Goal: Book appointment/travel/reservation

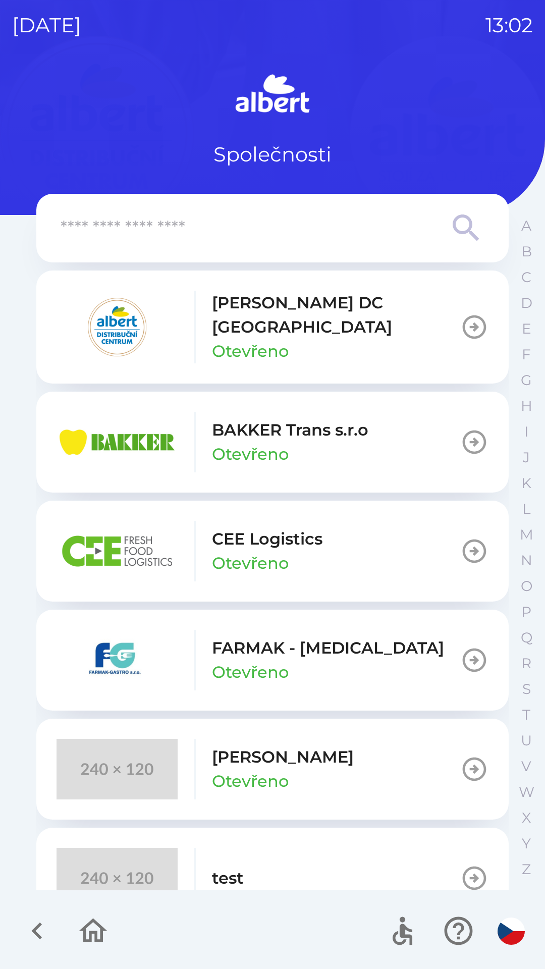
click at [296, 317] on p "[PERSON_NAME] DC [GEOGRAPHIC_DATA]" at bounding box center [336, 315] width 248 height 48
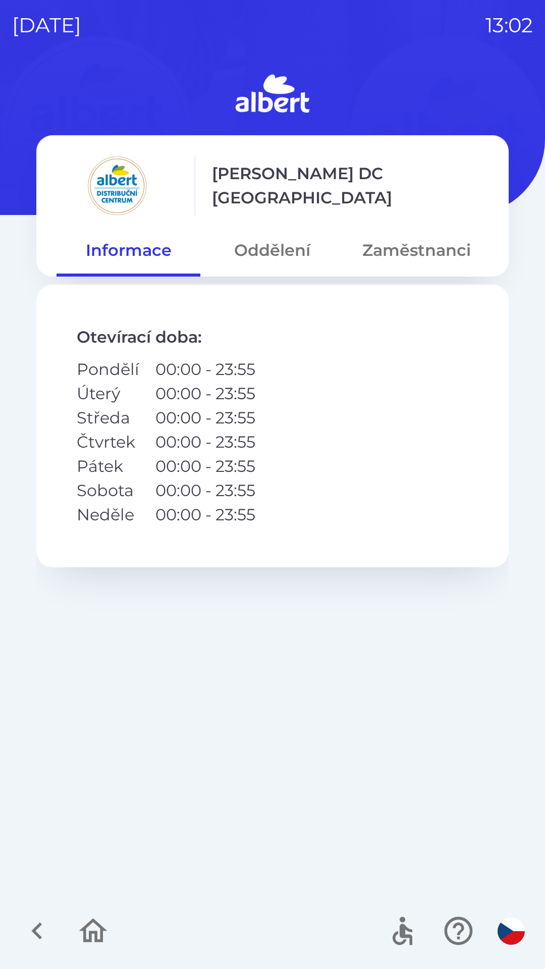
click at [280, 251] on button "Oddělení" at bounding box center [272, 250] width 144 height 36
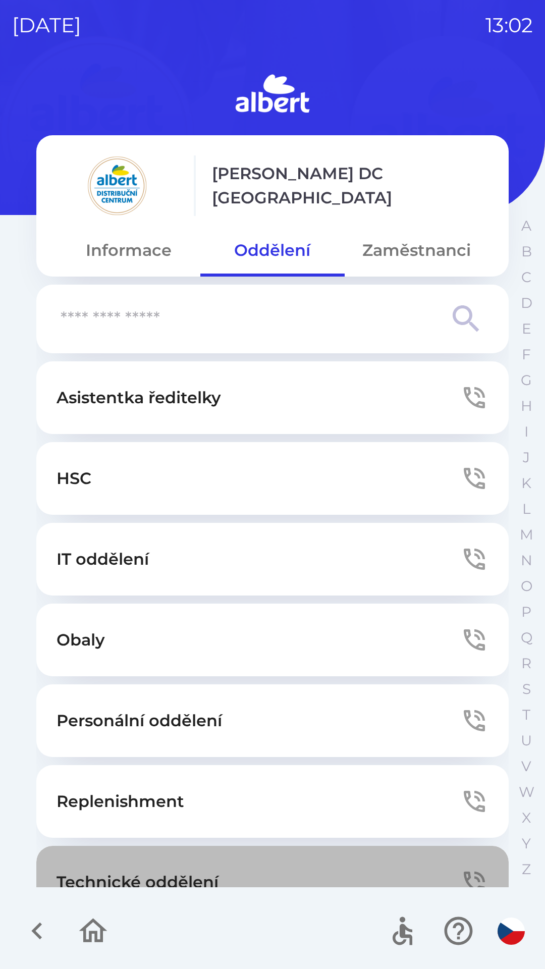
click at [315, 861] on button "Technické oddělení" at bounding box center [272, 882] width 472 height 73
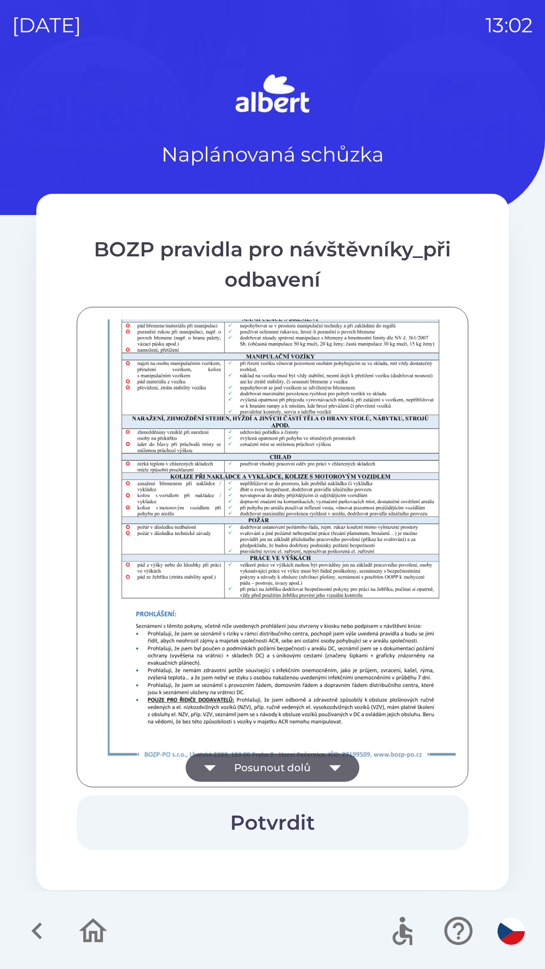
scroll to position [708, 0]
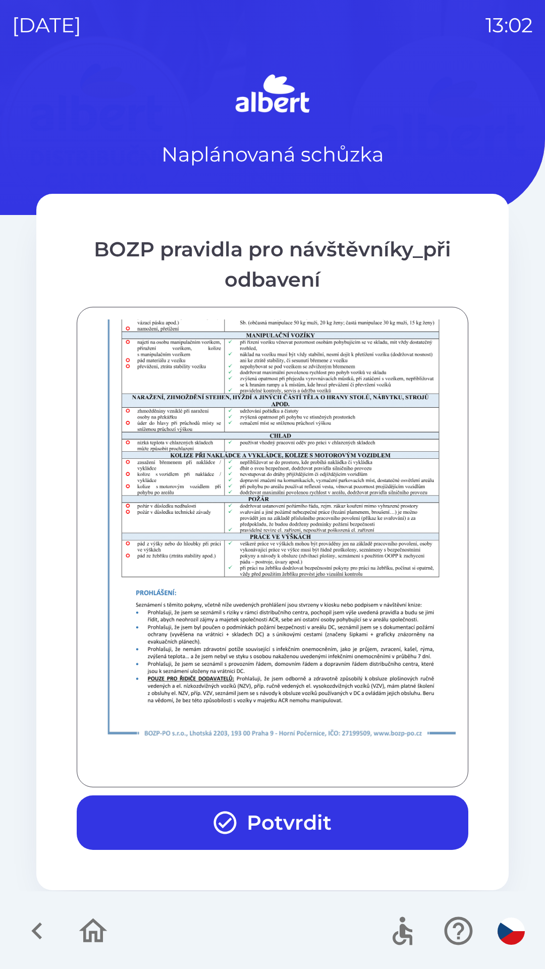
click at [316, 813] on button "Potvrdit" at bounding box center [273, 822] width 392 height 54
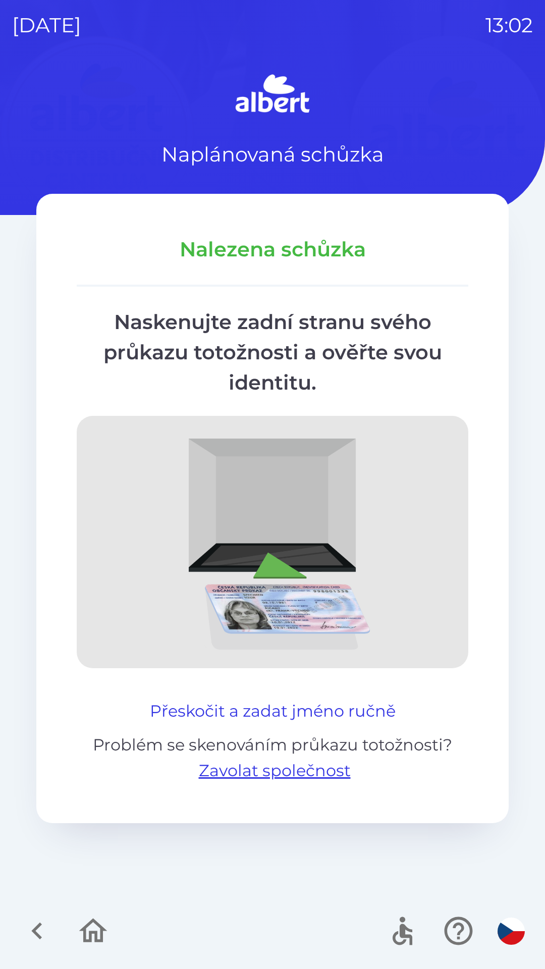
click at [309, 701] on button "Přeskočit a zadat jméno ručně" at bounding box center [273, 711] width 254 height 24
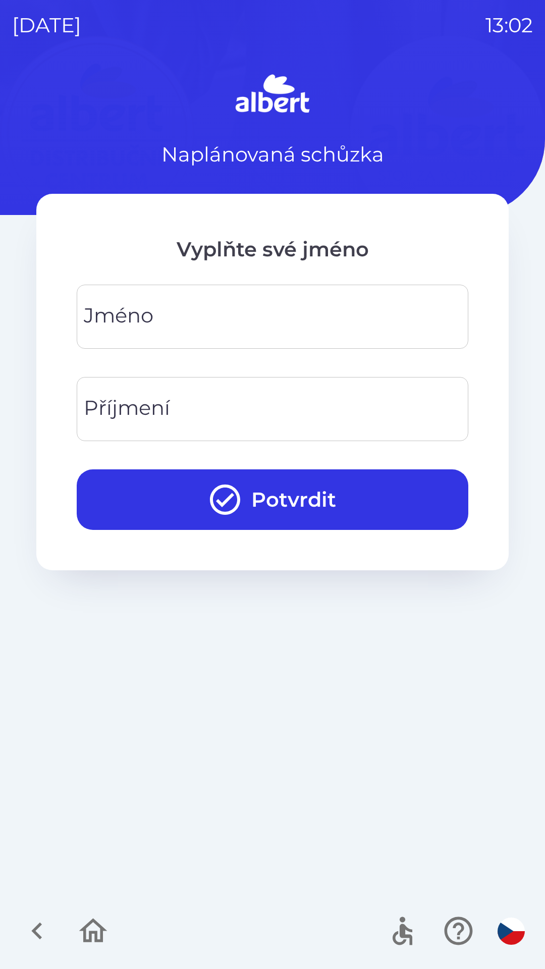
click at [217, 313] on input "Jméno" at bounding box center [272, 317] width 367 height 40
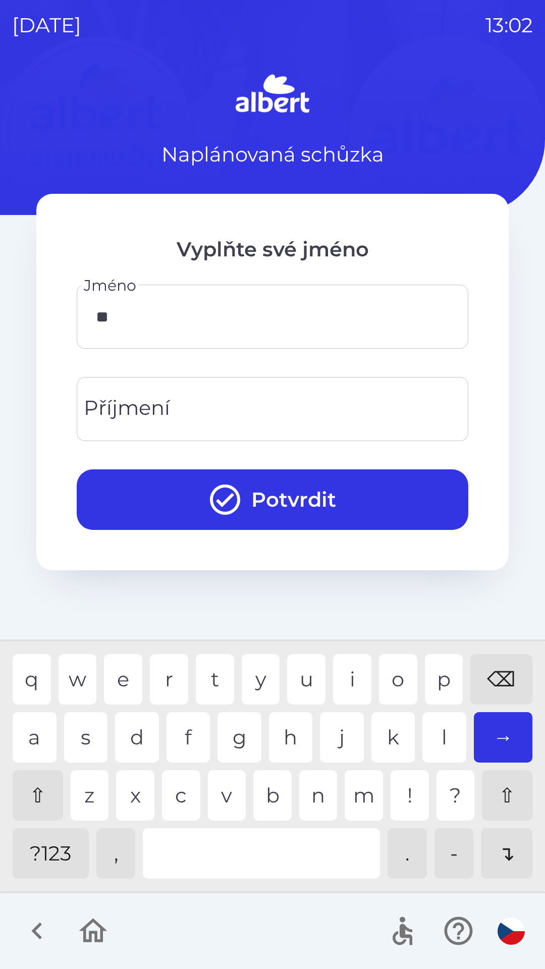
click at [346, 665] on div "i" at bounding box center [352, 679] width 38 height 50
click at [380, 734] on div "k" at bounding box center [393, 737] width 44 height 50
click at [400, 662] on div "o" at bounding box center [398, 679] width 38 height 50
click at [431, 739] on div "l" at bounding box center [444, 737] width 44 height 50
type input "*******"
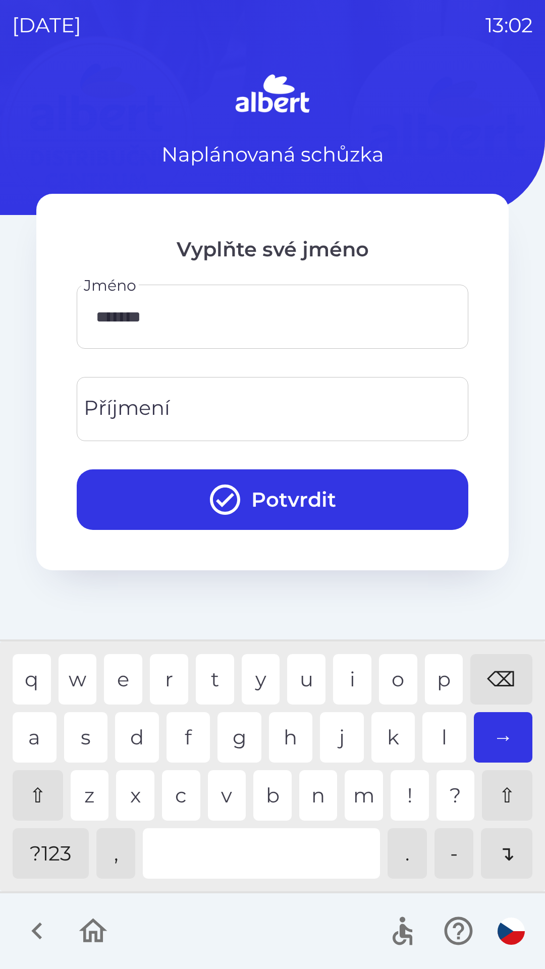
click at [335, 729] on div "j" at bounding box center [342, 737] width 44 height 50
click at [267, 403] on input "Příjmení" at bounding box center [272, 409] width 367 height 40
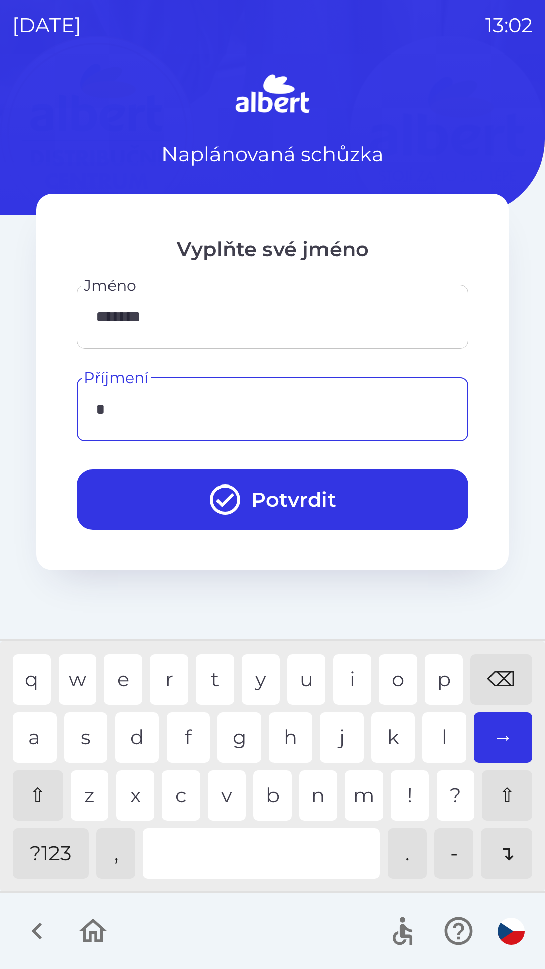
click at [224, 789] on div "v" at bounding box center [227, 795] width 38 height 50
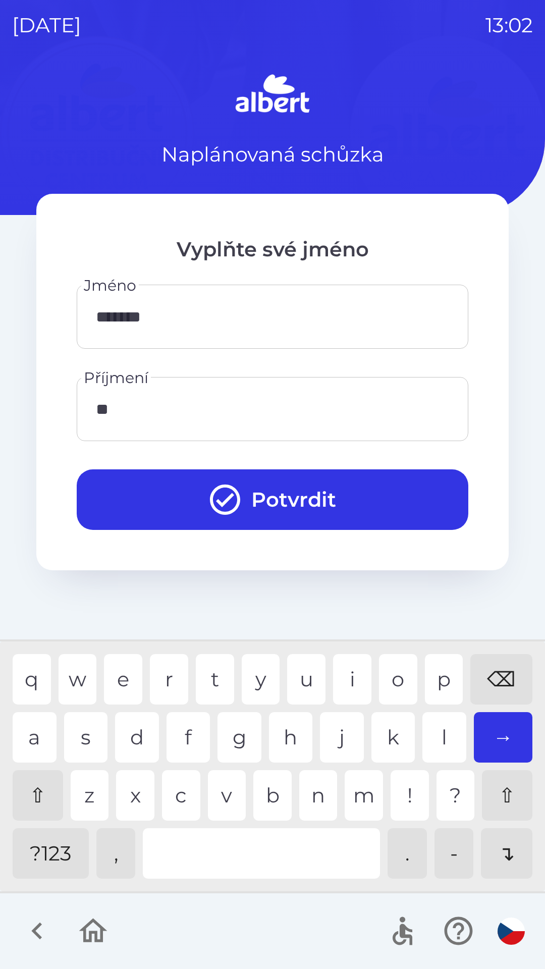
click at [130, 665] on div "e" at bounding box center [123, 679] width 38 height 50
click at [427, 724] on div "l" at bounding box center [444, 737] width 44 height 50
click at [121, 659] on div "e" at bounding box center [123, 679] width 38 height 50
type input "*****"
click at [213, 793] on div "v" at bounding box center [227, 795] width 38 height 50
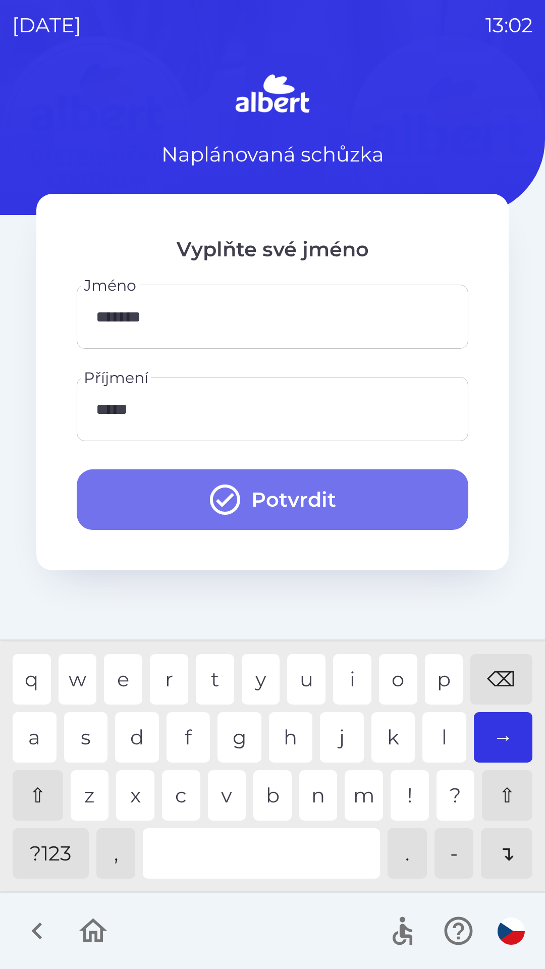
click at [316, 483] on button "Potvrdit" at bounding box center [273, 499] width 392 height 61
